Goal: Task Accomplishment & Management: Manage account settings

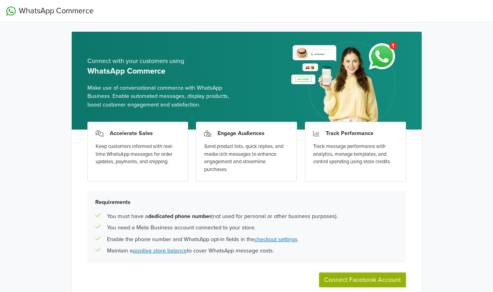
scroll to position [40, 0]
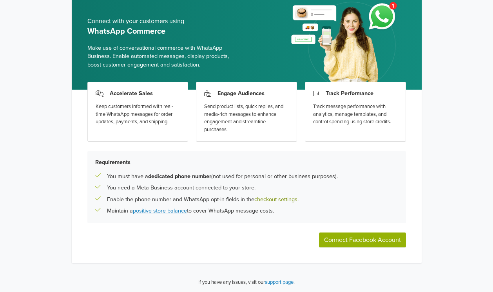
click at [284, 197] on link "checkout settings" at bounding box center [275, 199] width 43 height 7
click at [172, 208] on link "positive store balance" at bounding box center [160, 211] width 54 height 7
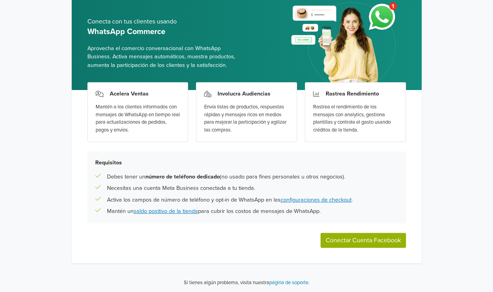
scroll to position [40, 0]
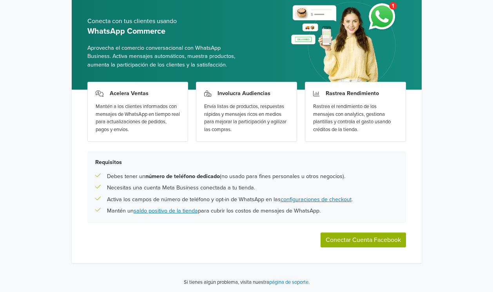
click at [348, 233] on button "Conectar Cuenta Facebook" at bounding box center [363, 240] width 85 height 15
